Goal: Information Seeking & Learning: Compare options

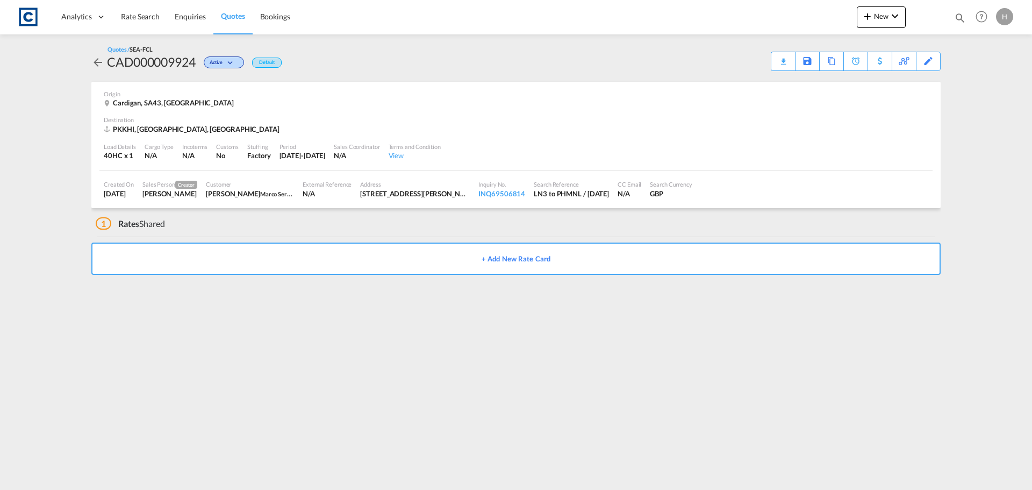
click at [233, 21] on link "Quotes" at bounding box center [232, 16] width 39 height 35
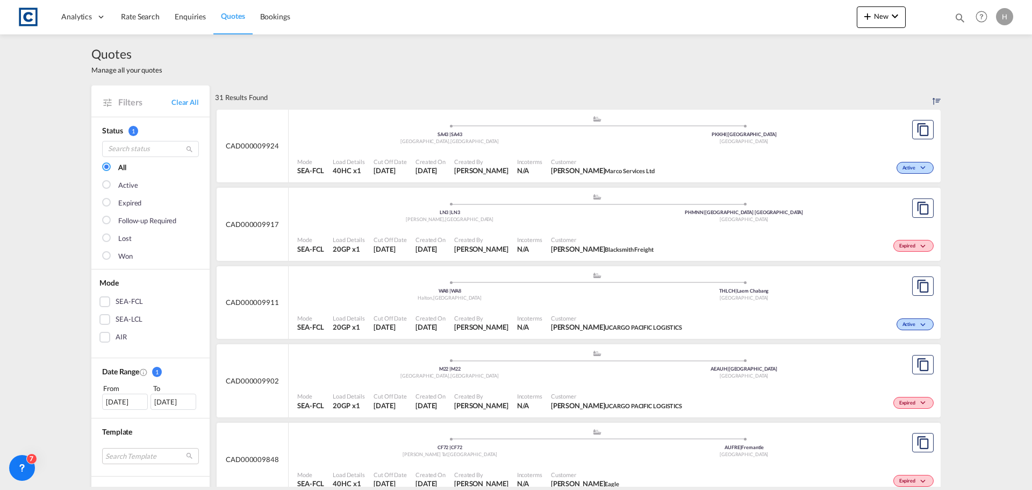
click at [666, 234] on div "Expired" at bounding box center [797, 244] width 278 height 27
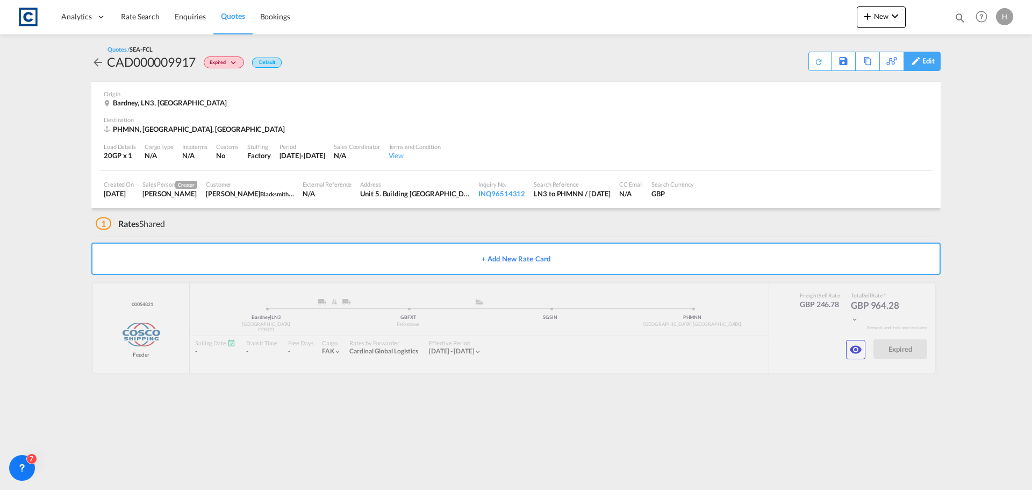
click at [923, 61] on div "Edit" at bounding box center [929, 61] width 12 height 18
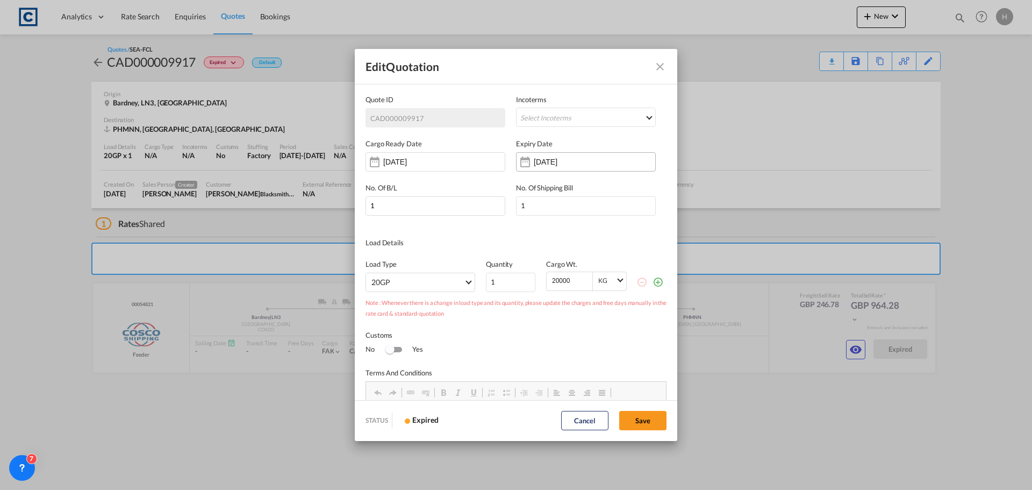
click at [558, 164] on input "[DATE]" at bounding box center [568, 162] width 68 height 9
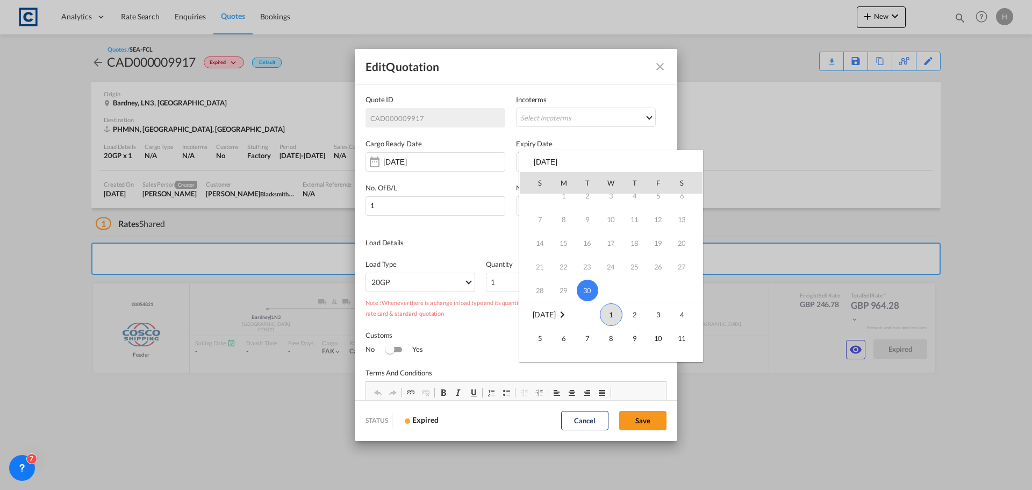
scroll to position [54, 0]
click at [615, 324] on span "8" at bounding box center [612, 319] width 22 height 22
type input "[DATE]"
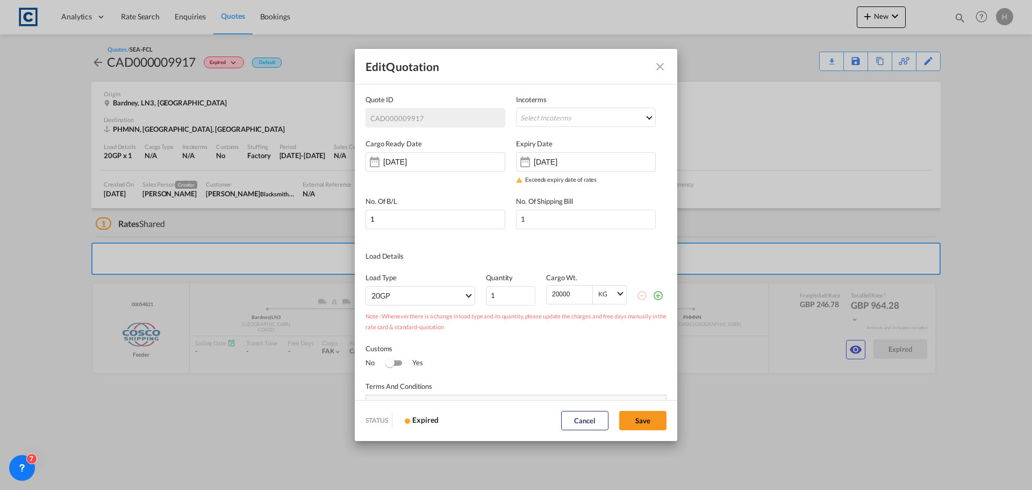
click at [98, 64] on div "Edit Quotation Quote ID CAD000009917 Incoterms Select Incoterms CIF - import Co…" at bounding box center [516, 245] width 1032 height 490
click at [99, 62] on div "Edit Quotation Quote ID CAD000009917 Incoterms Select Incoterms CIF - import Co…" at bounding box center [516, 245] width 1032 height 490
drag, startPoint x: 92, startPoint y: 61, endPoint x: 408, endPoint y: 73, distance: 315.8
click at [95, 61] on div "Edit Quotation Quote ID CAD000009917 Incoterms Select Incoterms CIF - import Co…" at bounding box center [516, 245] width 1032 height 490
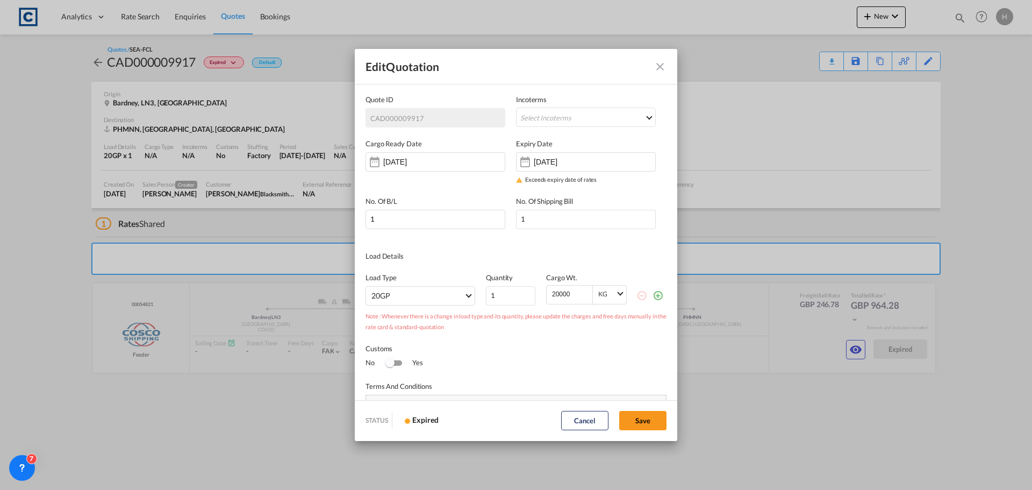
click at [660, 65] on md-icon "Close dialog" at bounding box center [660, 66] width 13 height 13
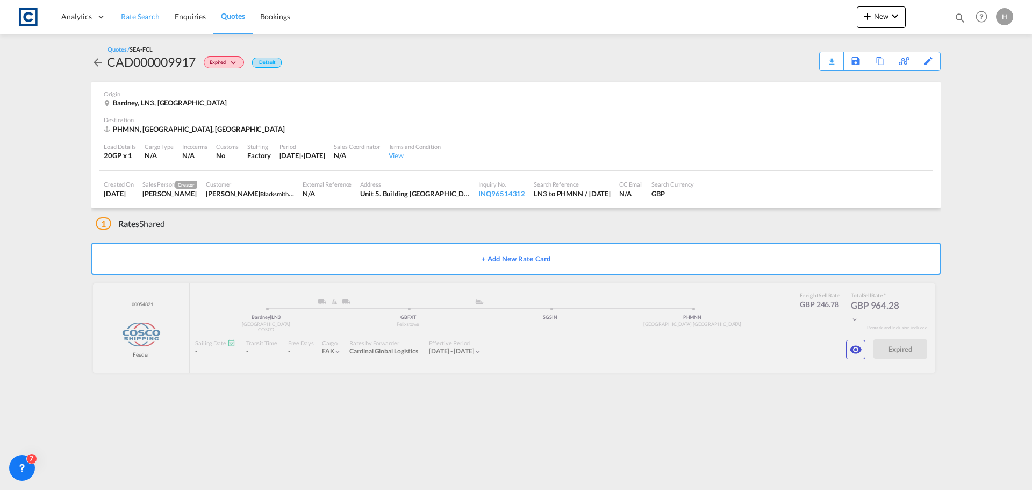
click at [150, 16] on span "Rate Search" at bounding box center [140, 16] width 39 height 9
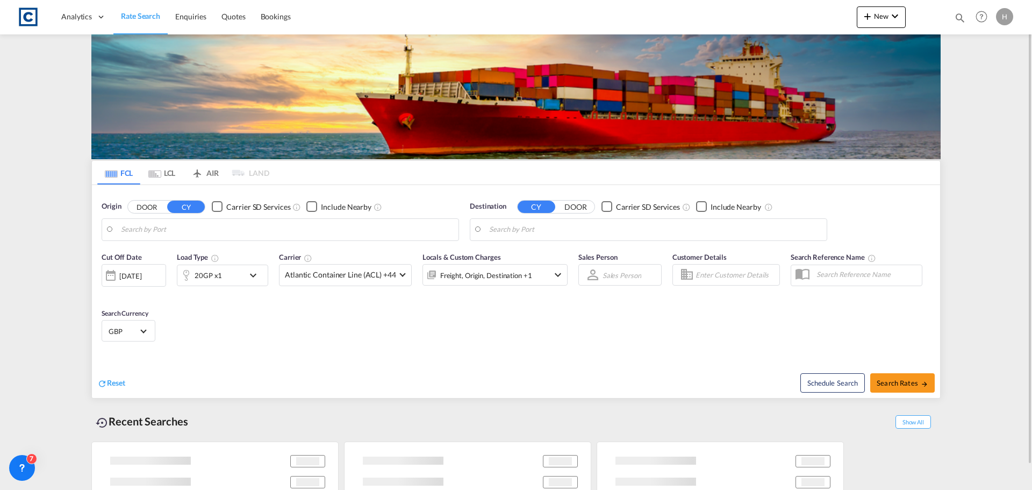
type input "GB-SA43, [GEOGRAPHIC_DATA]"
type input "[GEOGRAPHIC_DATA], PKKHI"
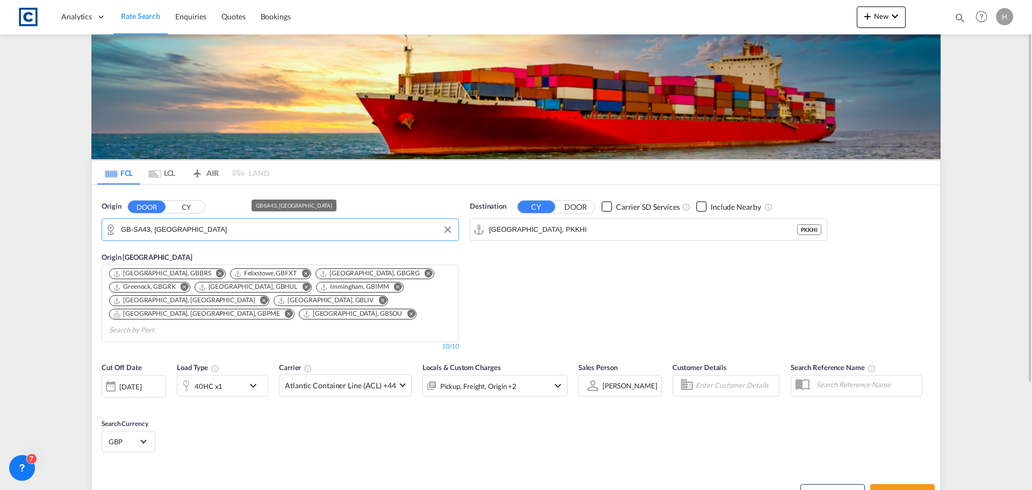
click at [270, 233] on input "GB-SA43, [GEOGRAPHIC_DATA]" at bounding box center [287, 230] width 332 height 16
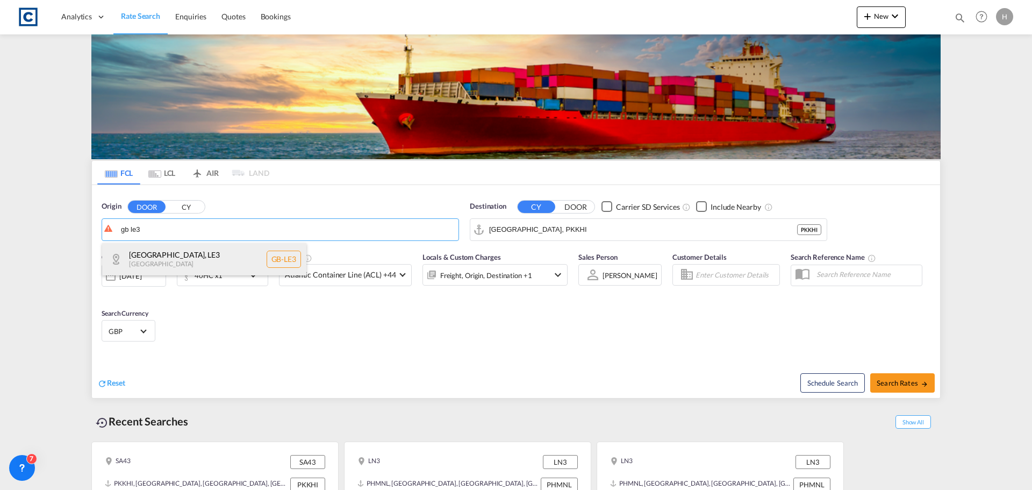
click at [235, 257] on div "[GEOGRAPHIC_DATA] , LE3 [GEOGRAPHIC_DATA] [GEOGRAPHIC_DATA]-LE3" at bounding box center [204, 259] width 204 height 32
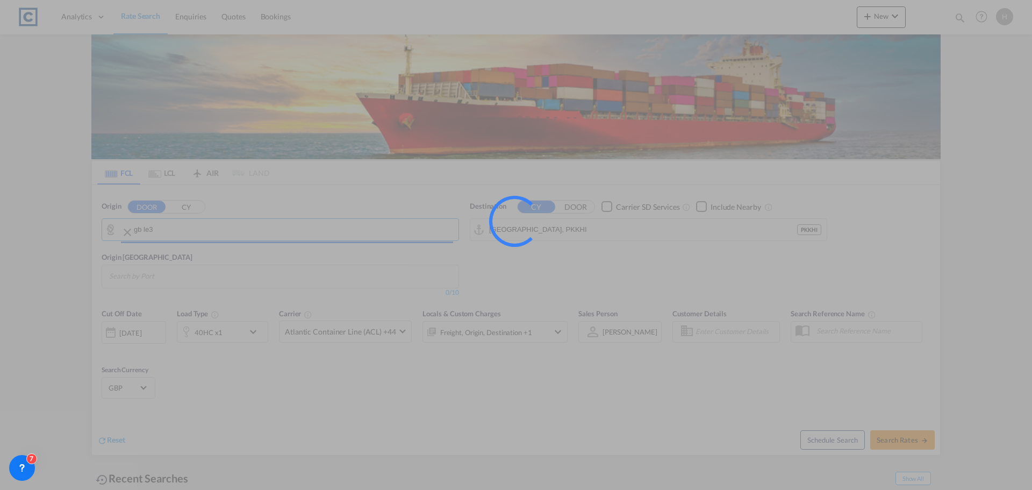
type input "GB-LE3, [GEOGRAPHIC_DATA]"
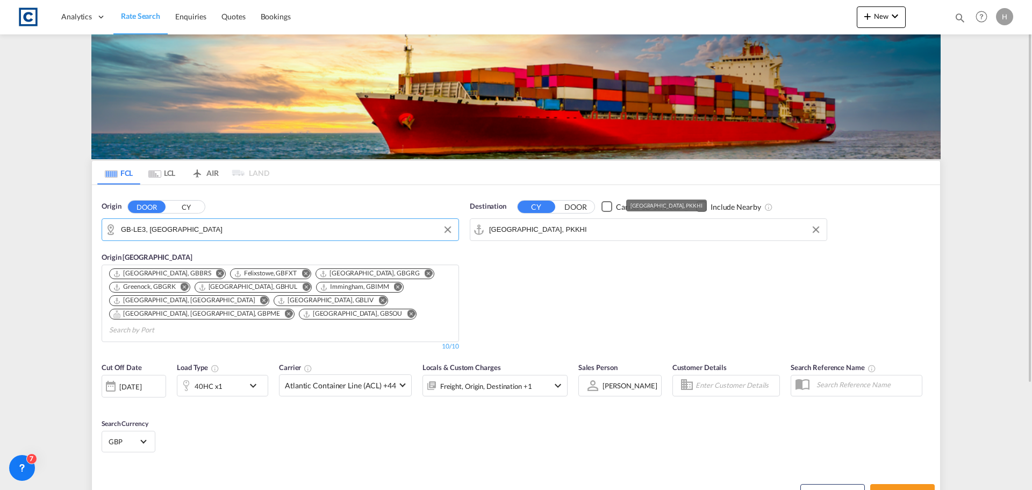
click at [562, 234] on input "[GEOGRAPHIC_DATA], PKKHI" at bounding box center [655, 230] width 332 height 16
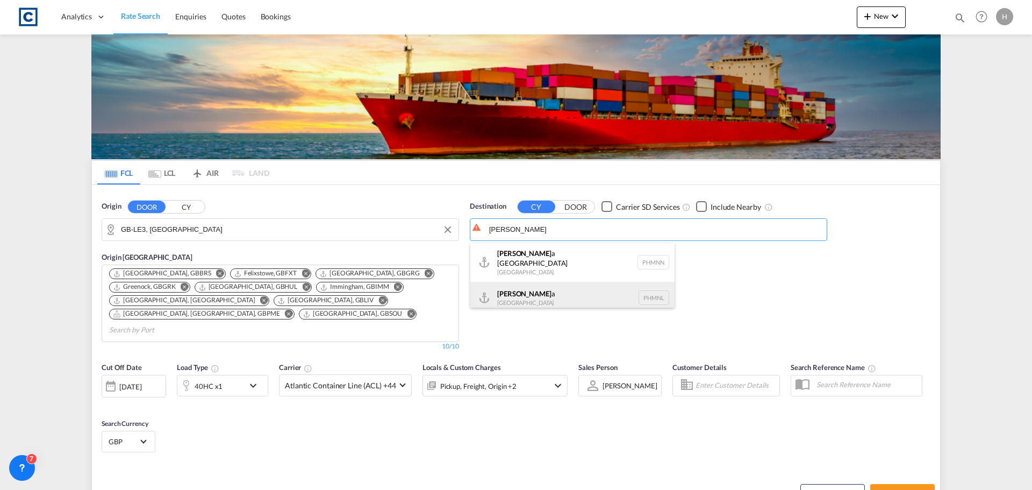
click at [588, 287] on div "[PERSON_NAME] a [GEOGRAPHIC_DATA] PHMNL" at bounding box center [572, 298] width 204 height 32
type input "[GEOGRAPHIC_DATA], PHMNL"
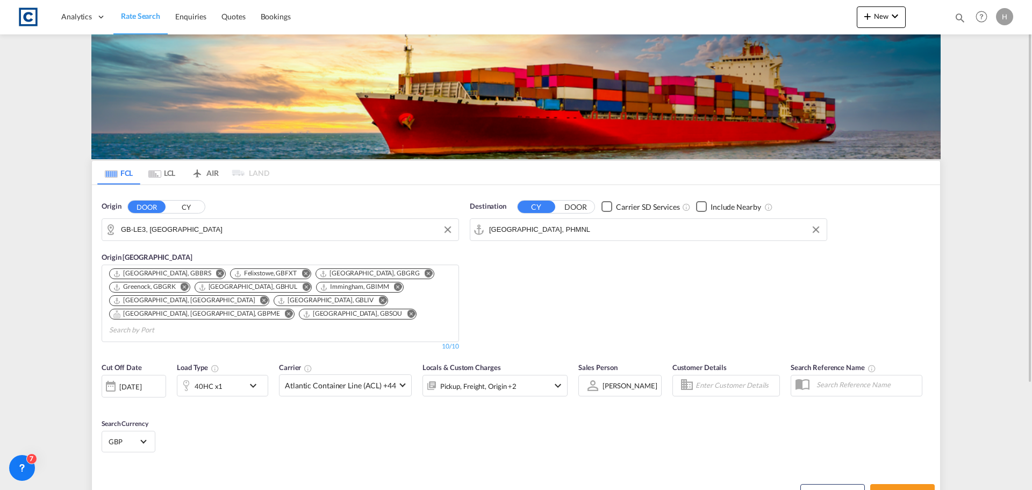
click at [232, 375] on div "40HC x1" at bounding box center [210, 386] width 67 height 22
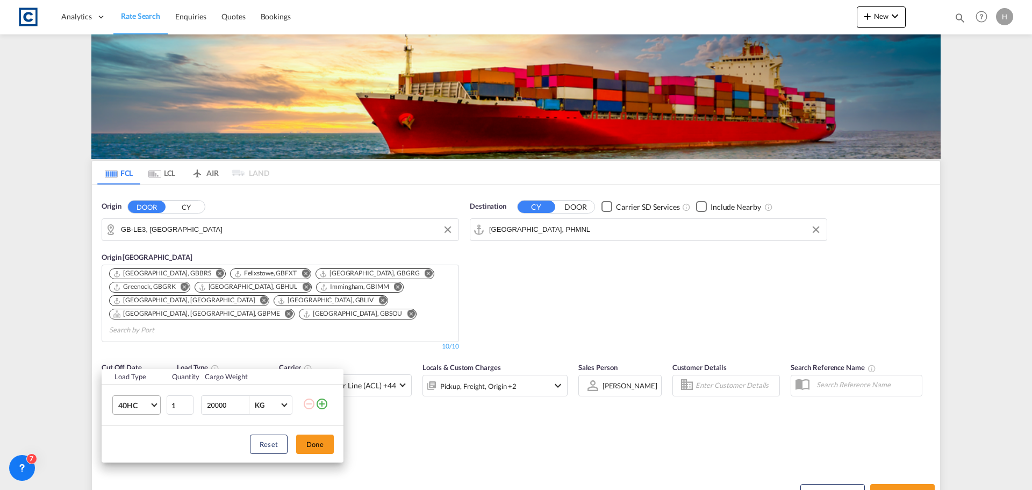
click at [154, 408] on md-select-value "40HC" at bounding box center [138, 405] width 43 height 18
click at [153, 355] on md-option "20GP" at bounding box center [146, 354] width 73 height 26
click at [316, 442] on button "Done" at bounding box center [315, 443] width 38 height 19
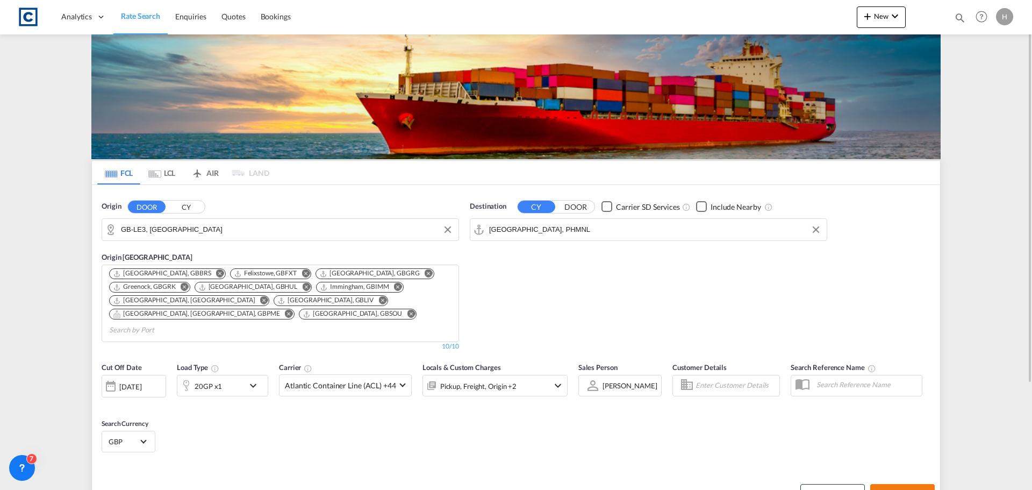
click at [915, 489] on span "Search Rates" at bounding box center [903, 493] width 52 height 9
type input "LE3 to PHMNL / [DATE]"
